Goal: Navigation & Orientation: Go to known website

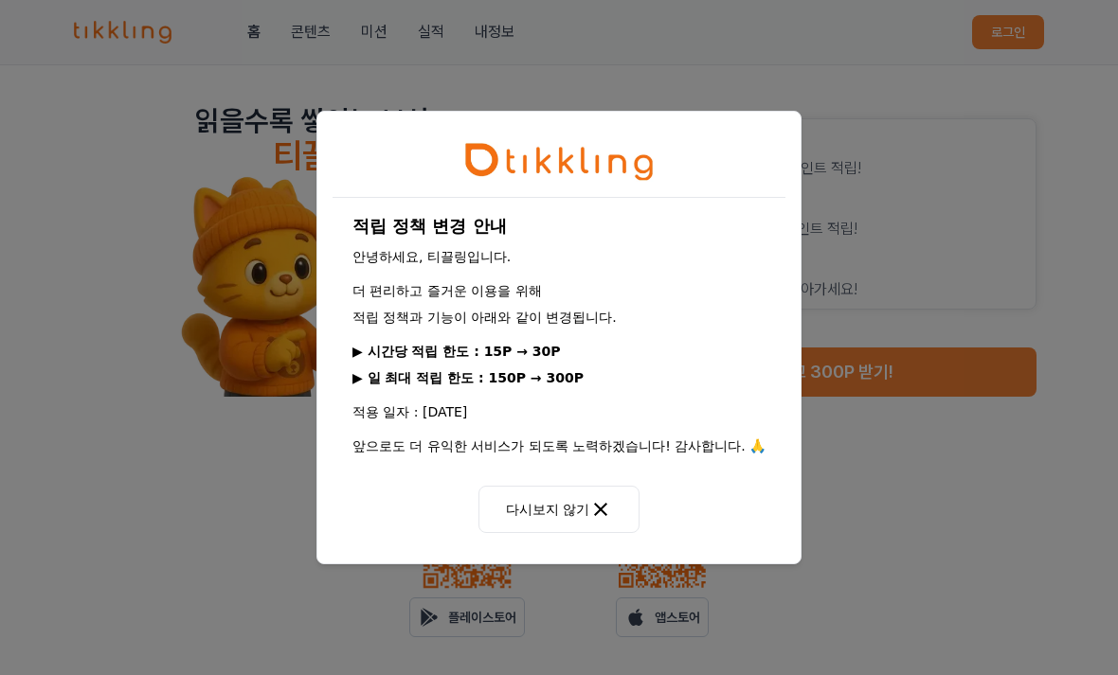
click at [564, 515] on button "다시보지 않기" at bounding box center [558, 509] width 161 height 47
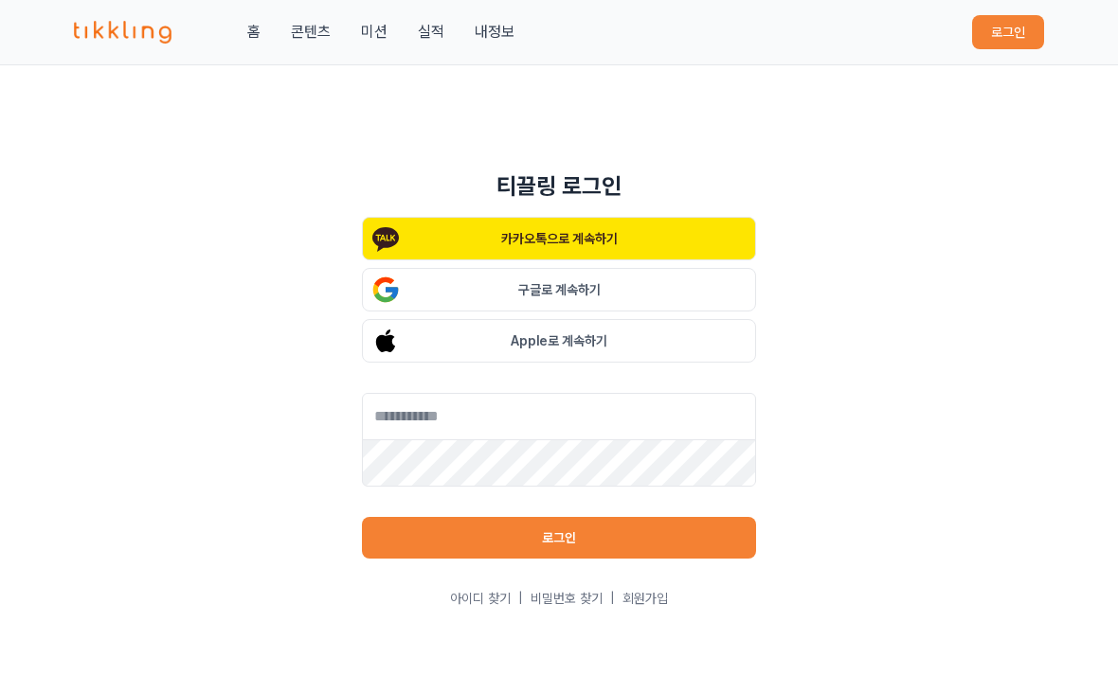
click at [582, 347] on button "Apple로 계속하기" at bounding box center [559, 341] width 394 height 44
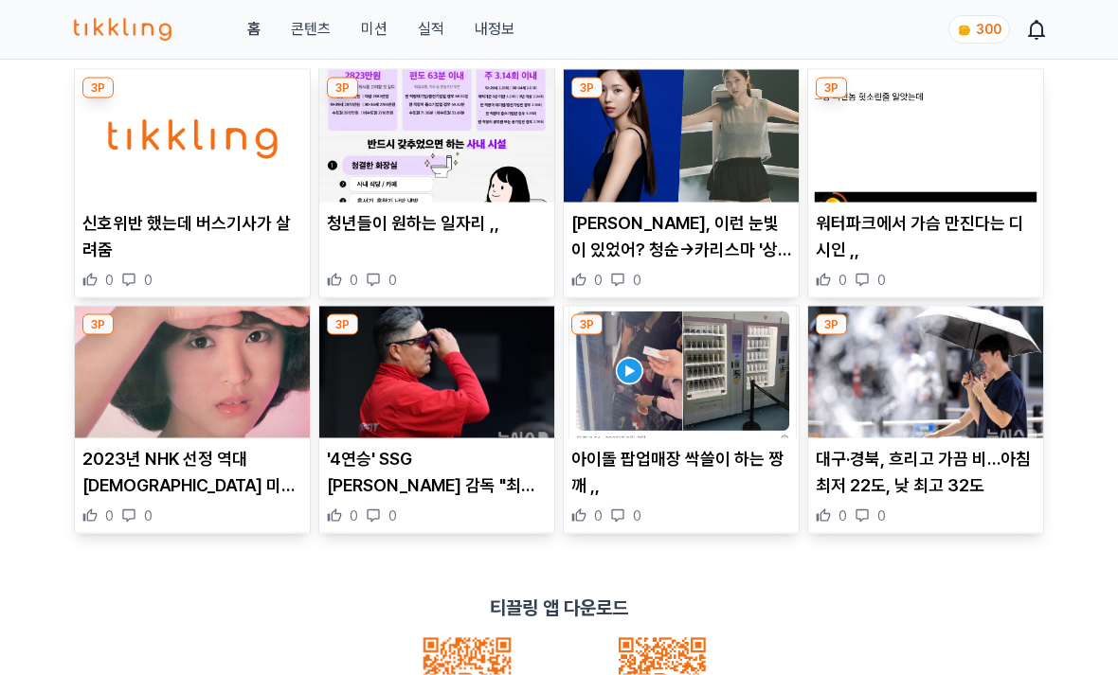
scroll to position [443, 0]
click at [230, 153] on img at bounding box center [192, 136] width 235 height 133
